Goal: Obtain resource: Obtain resource

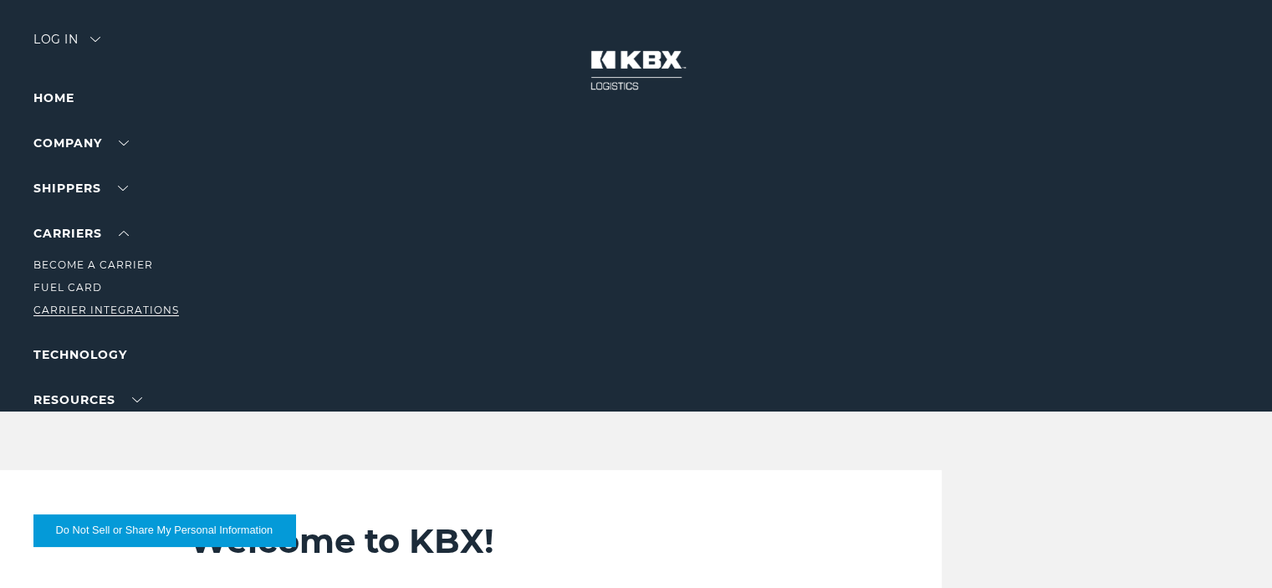
click at [83, 305] on link "Carrier Integrations" at bounding box center [106, 310] width 146 height 13
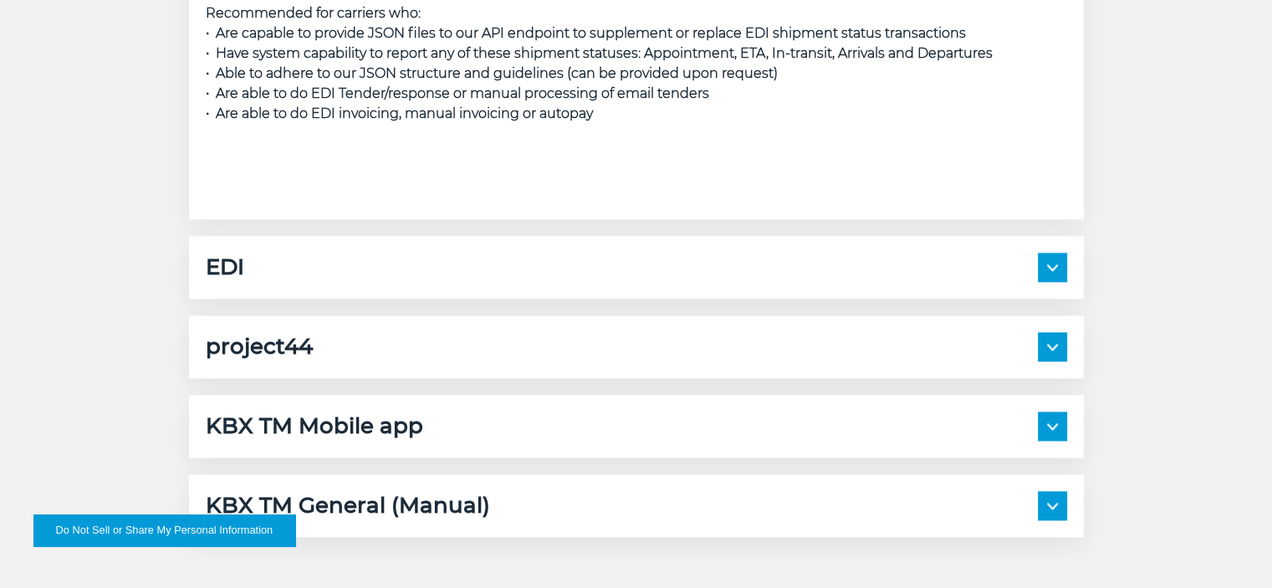
scroll to position [2529, 0]
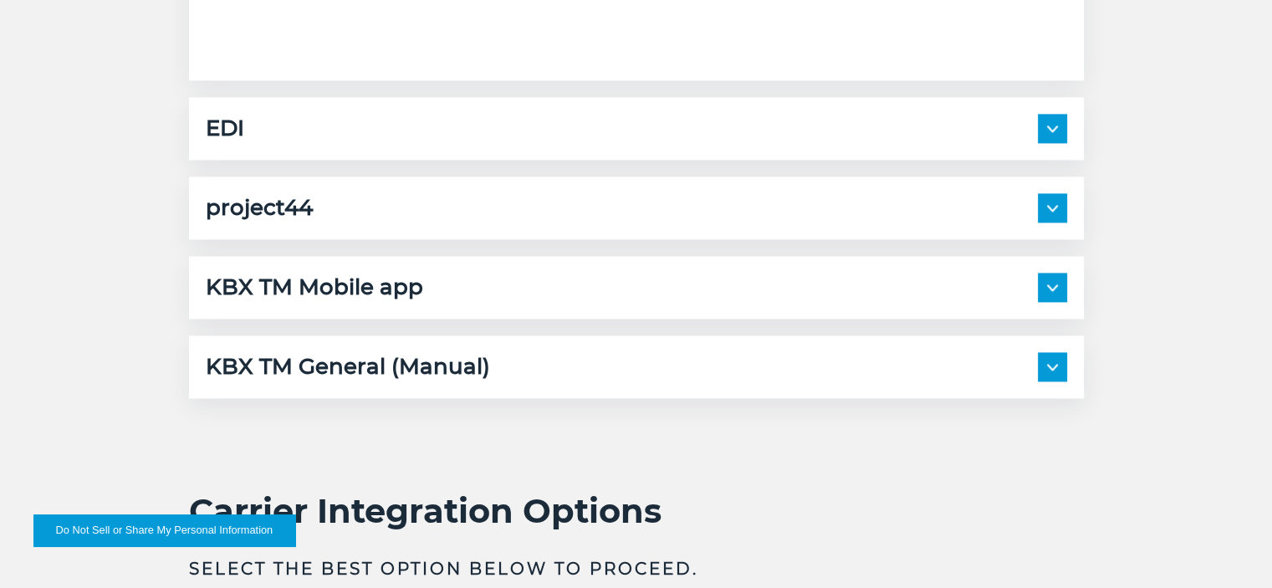
click at [371, 188] on div "project44 Description: project44 is connected to receive location data from the…" at bounding box center [636, 207] width 895 height 63
click at [487, 207] on div "project44" at bounding box center [636, 207] width 861 height 29
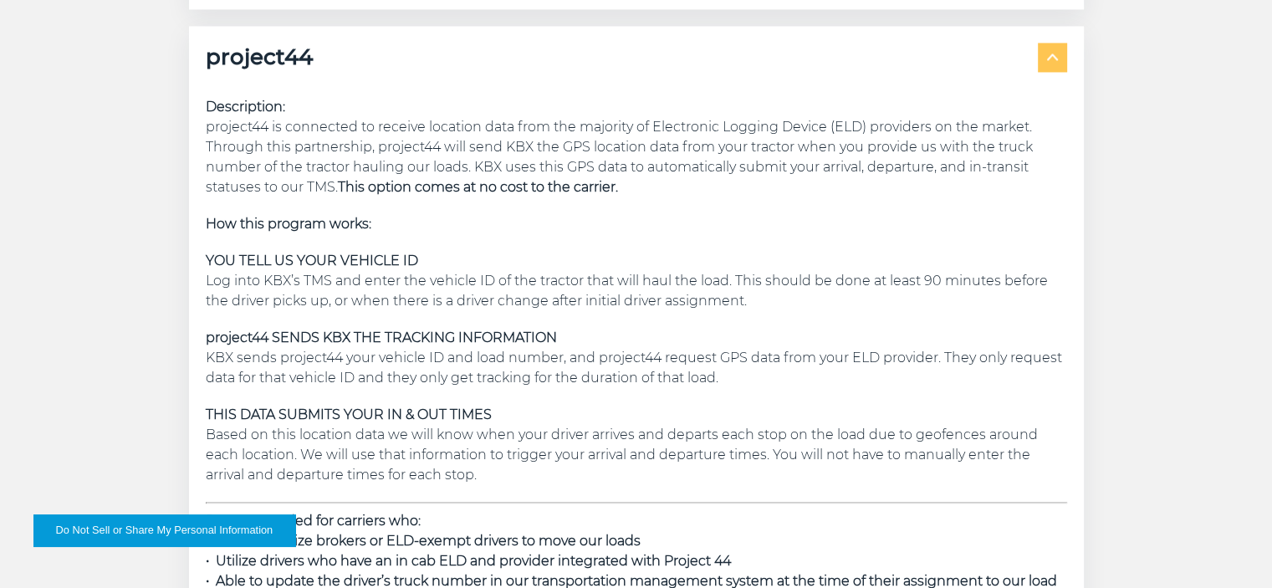
scroll to position [2673, 0]
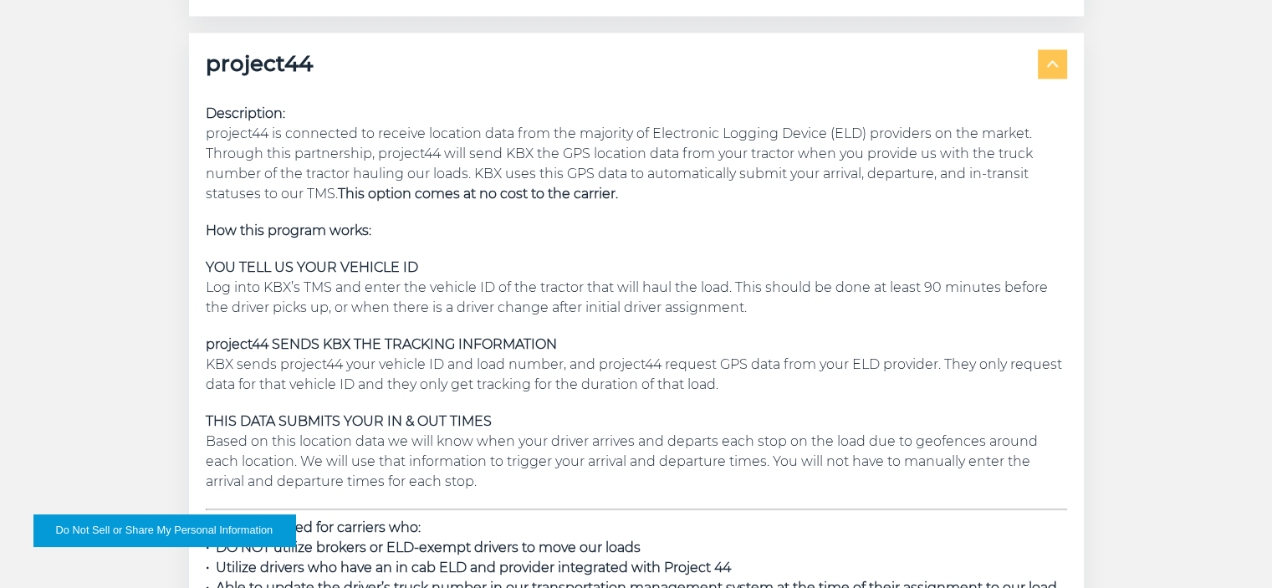
click at [246, 64] on h5 "project44" at bounding box center [259, 63] width 107 height 29
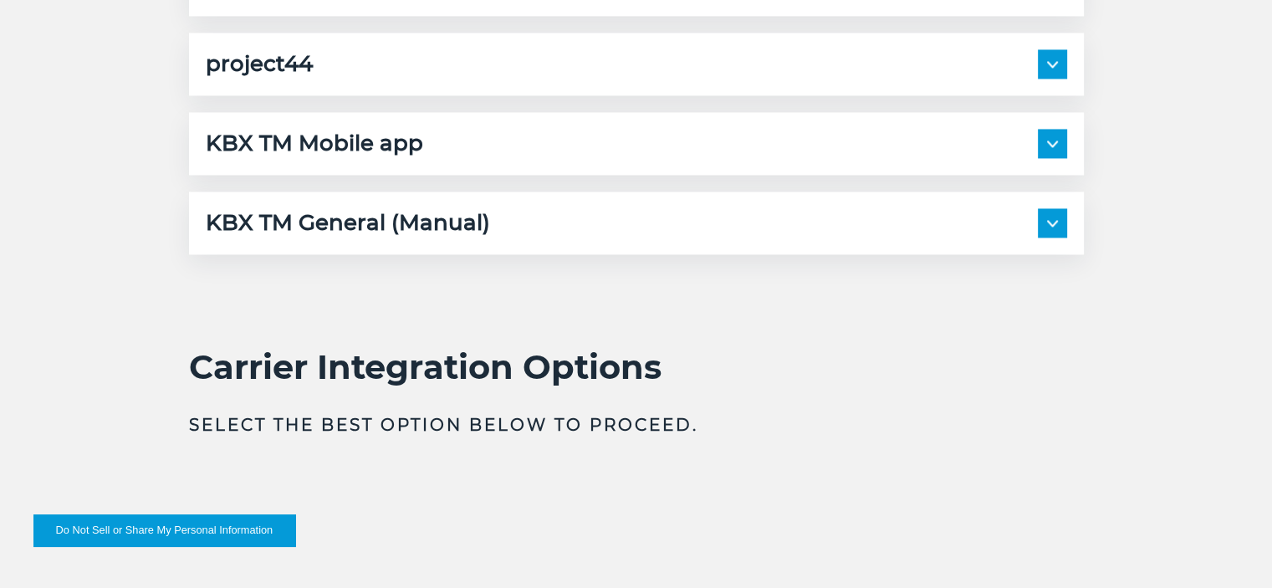
click at [246, 64] on h5 "project44" at bounding box center [259, 63] width 107 height 29
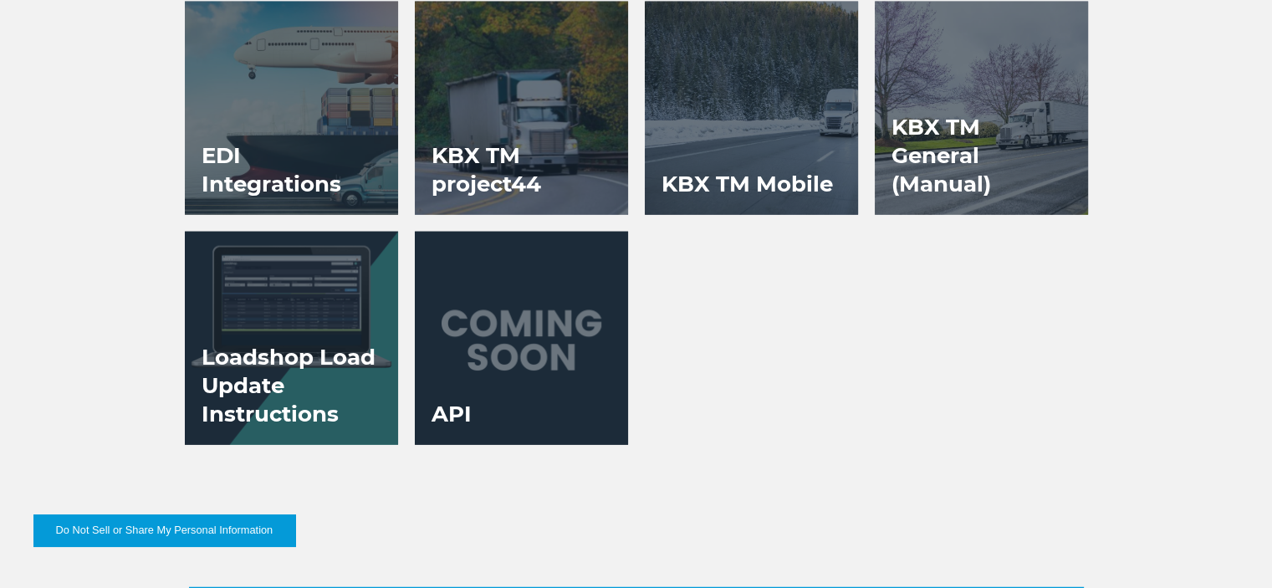
scroll to position [3847, 0]
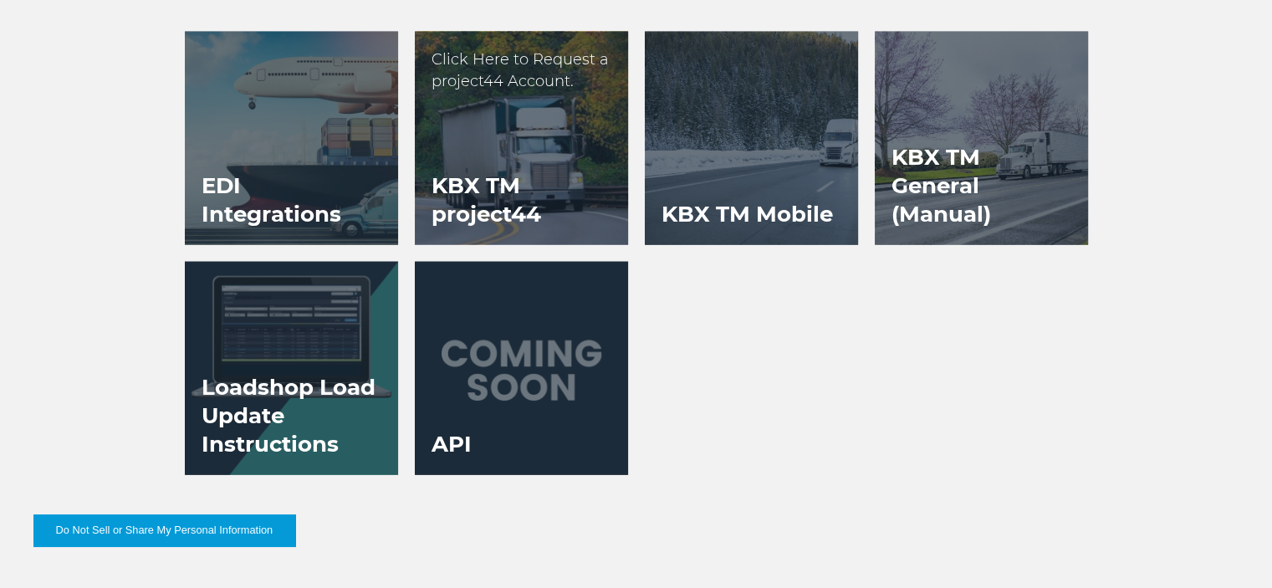
click at [513, 133] on div at bounding box center [521, 138] width 213 height 213
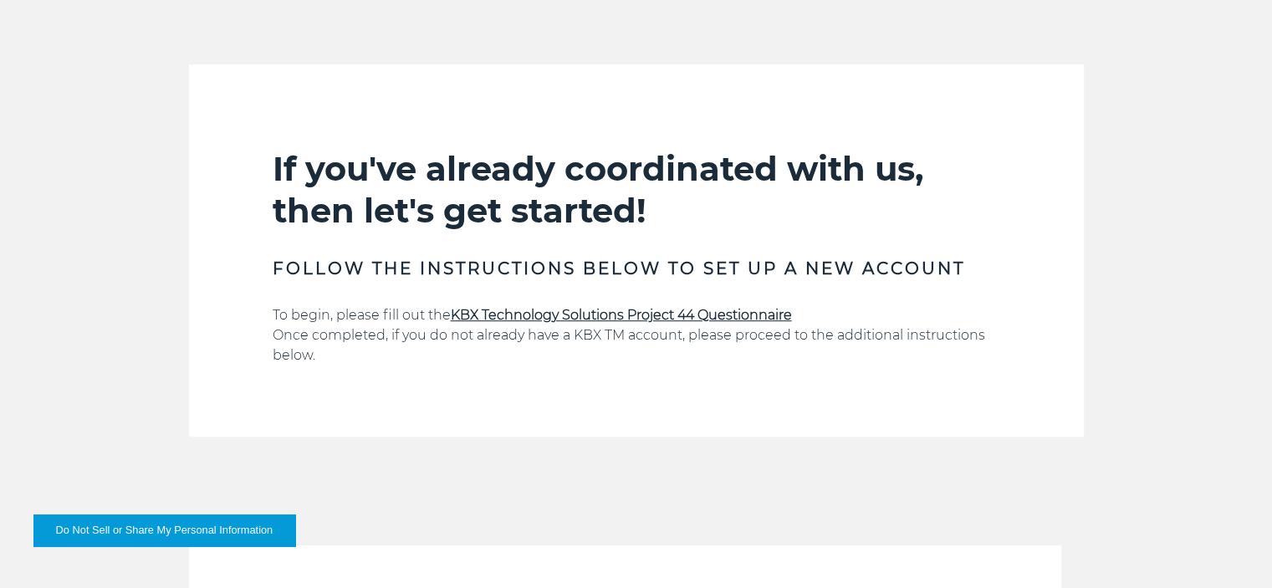
scroll to position [1016, 0]
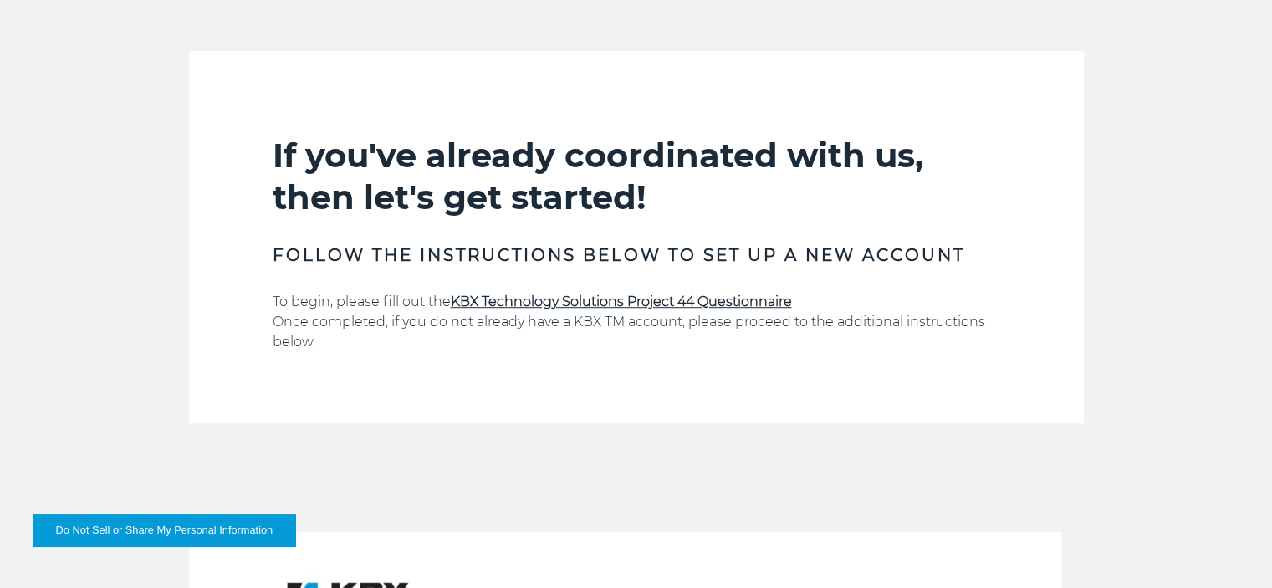
click at [521, 301] on strong "KBX Technology Solutions Project 44 Questionnaire" at bounding box center [621, 302] width 341 height 16
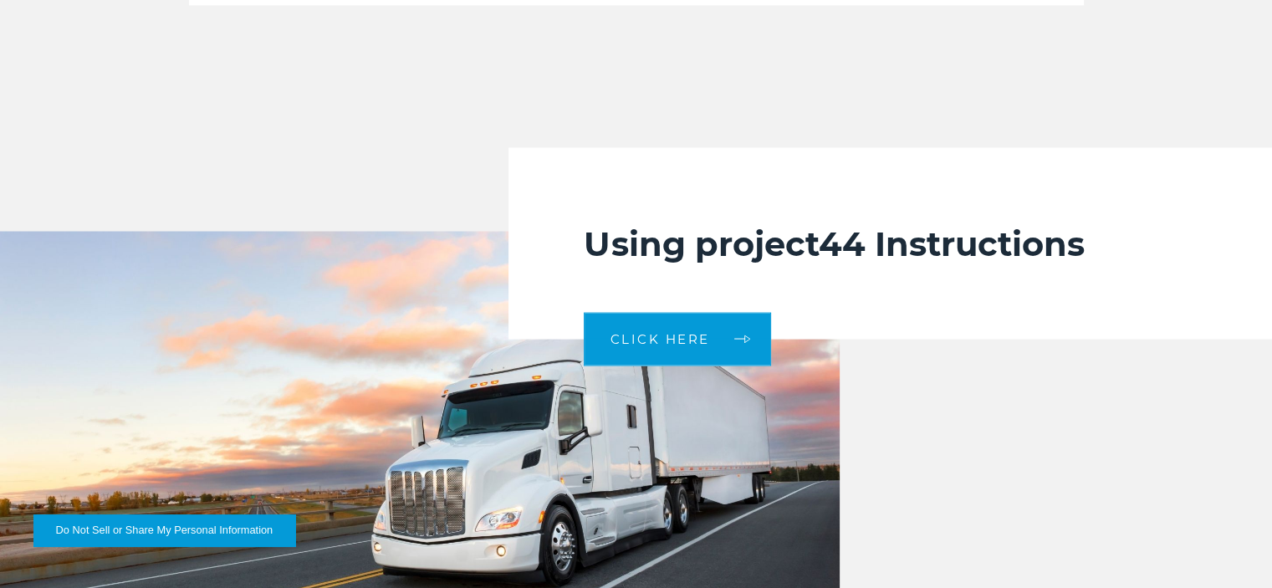
scroll to position [3333, 0]
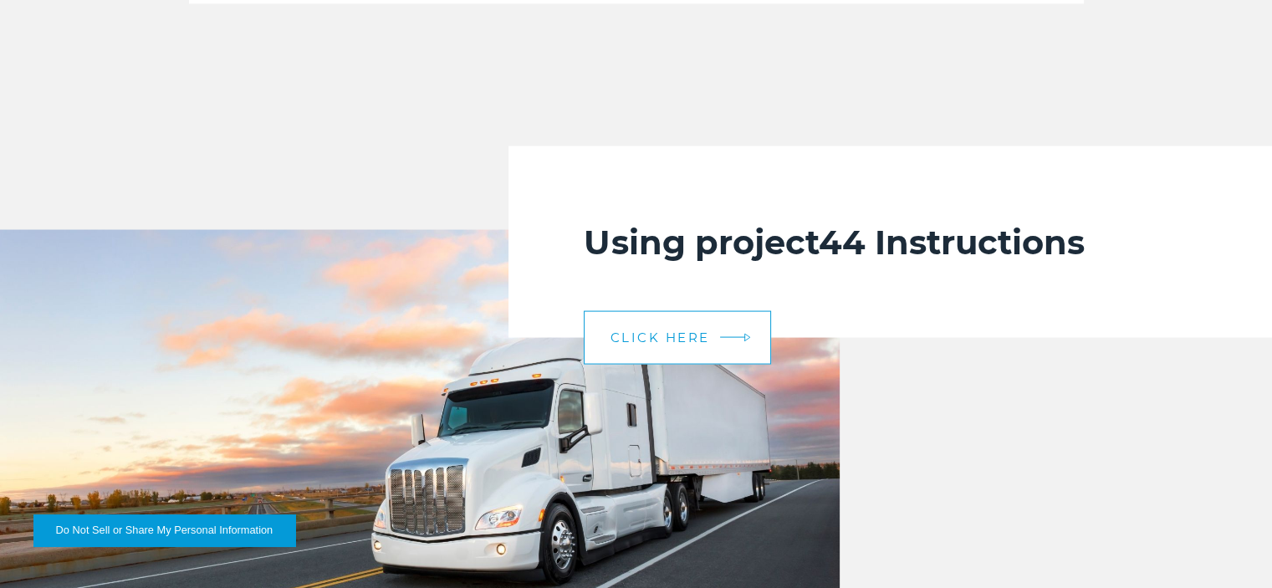
click at [675, 334] on span "CLICK HERE" at bounding box center [660, 337] width 100 height 13
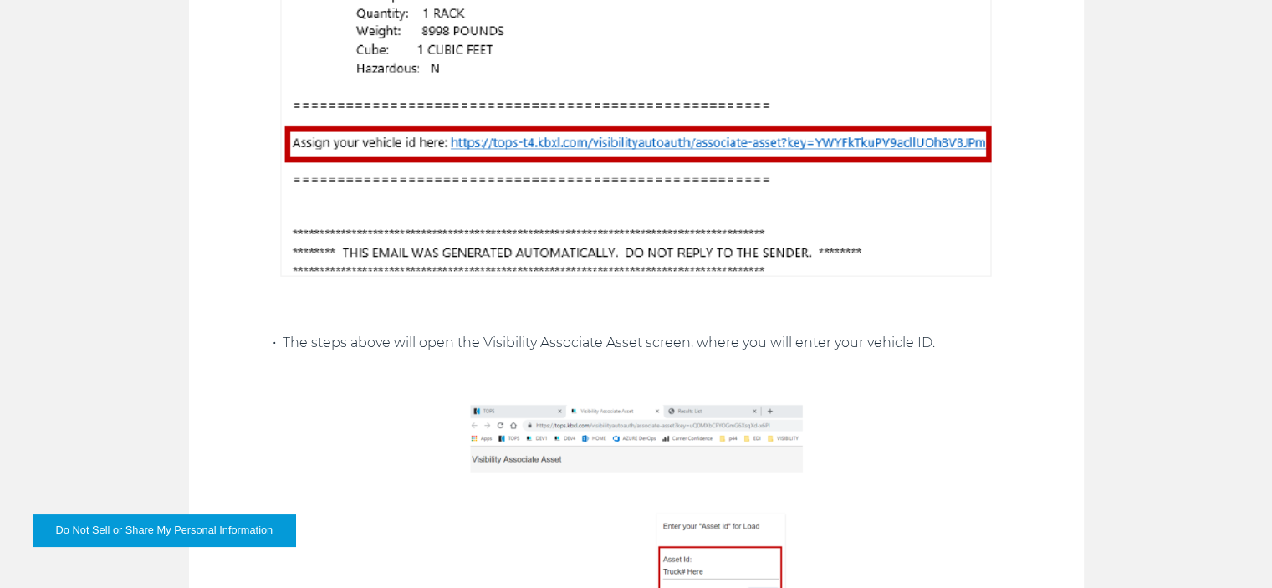
scroll to position [1718, 0]
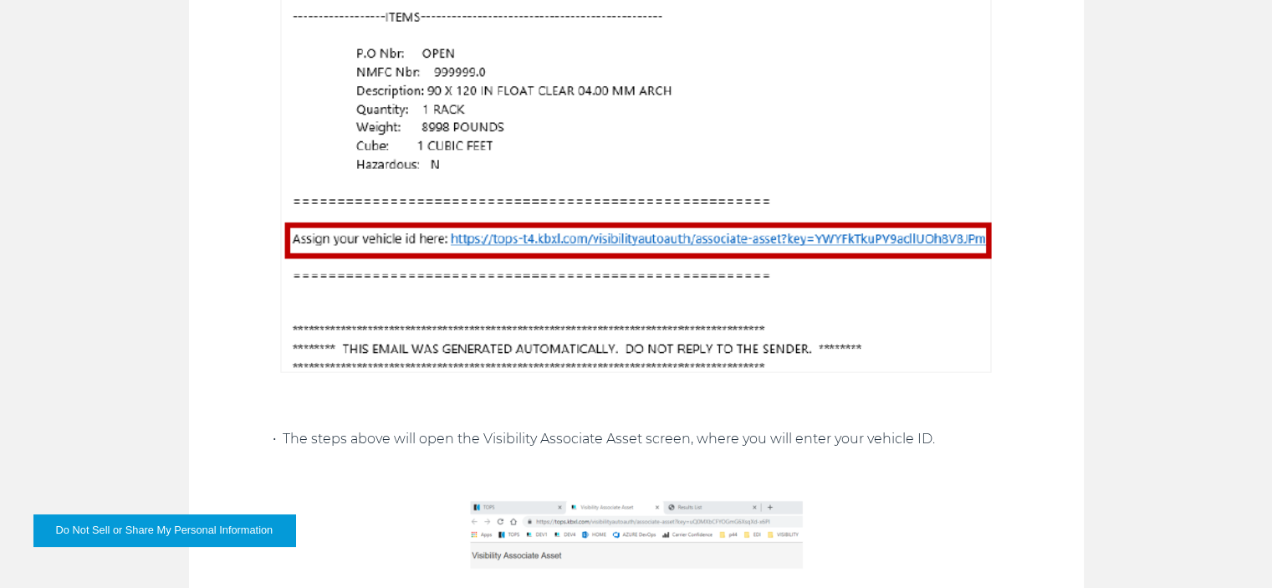
click at [566, 233] on img at bounding box center [637, 88] width 728 height 587
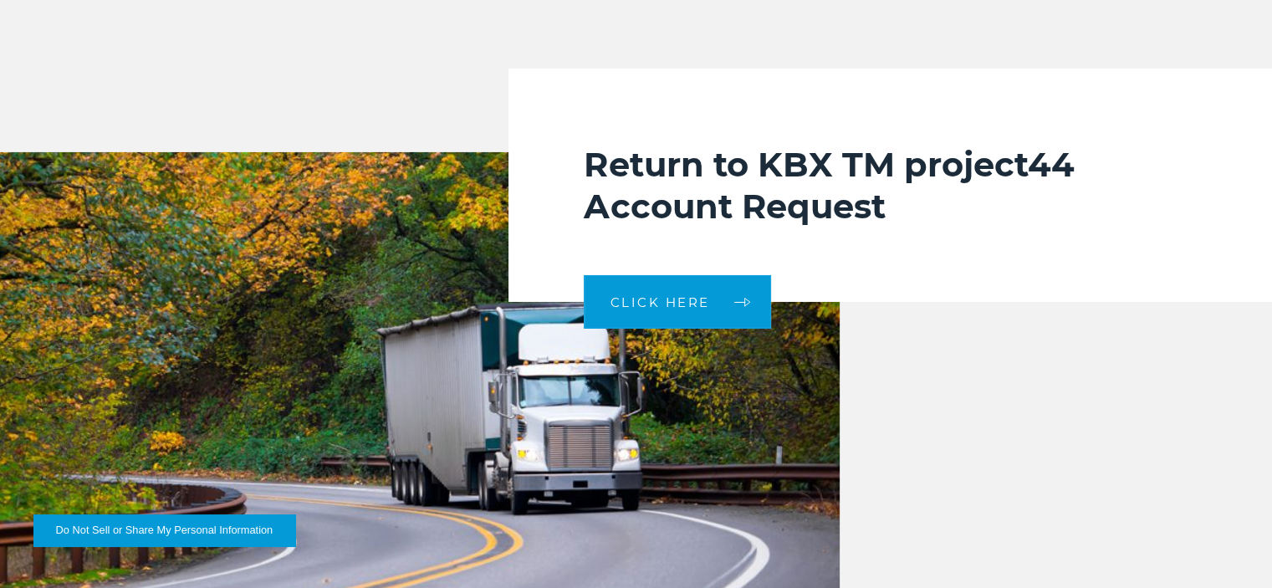
scroll to position [5706, 0]
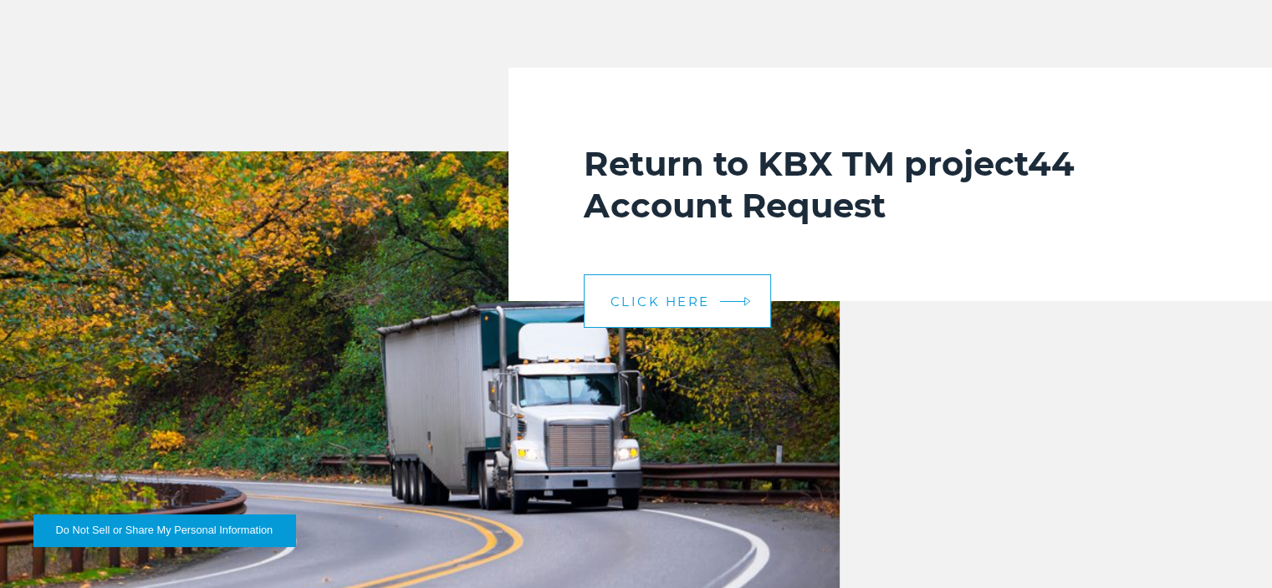
click at [629, 274] on link "CLICK HERE" at bounding box center [677, 301] width 187 height 54
